Goal: Complete application form

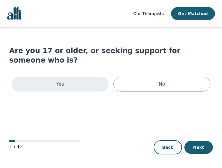
click at [80, 80] on div "Yes" at bounding box center [60, 84] width 97 height 15
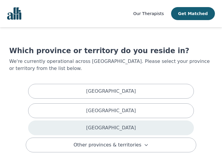
click at [157, 123] on div "[GEOGRAPHIC_DATA]" at bounding box center [111, 128] width 166 height 15
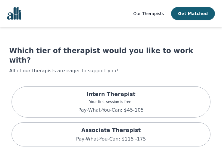
scroll to position [30, 0]
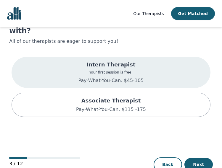
click at [196, 69] on div "Intern Therapist Your first session is free! Pay-What-You-Can: $45-105" at bounding box center [111, 72] width 199 height 31
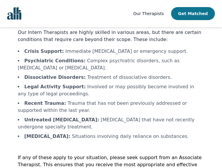
scroll to position [4, 0]
